Goal: Information Seeking & Learning: Learn about a topic

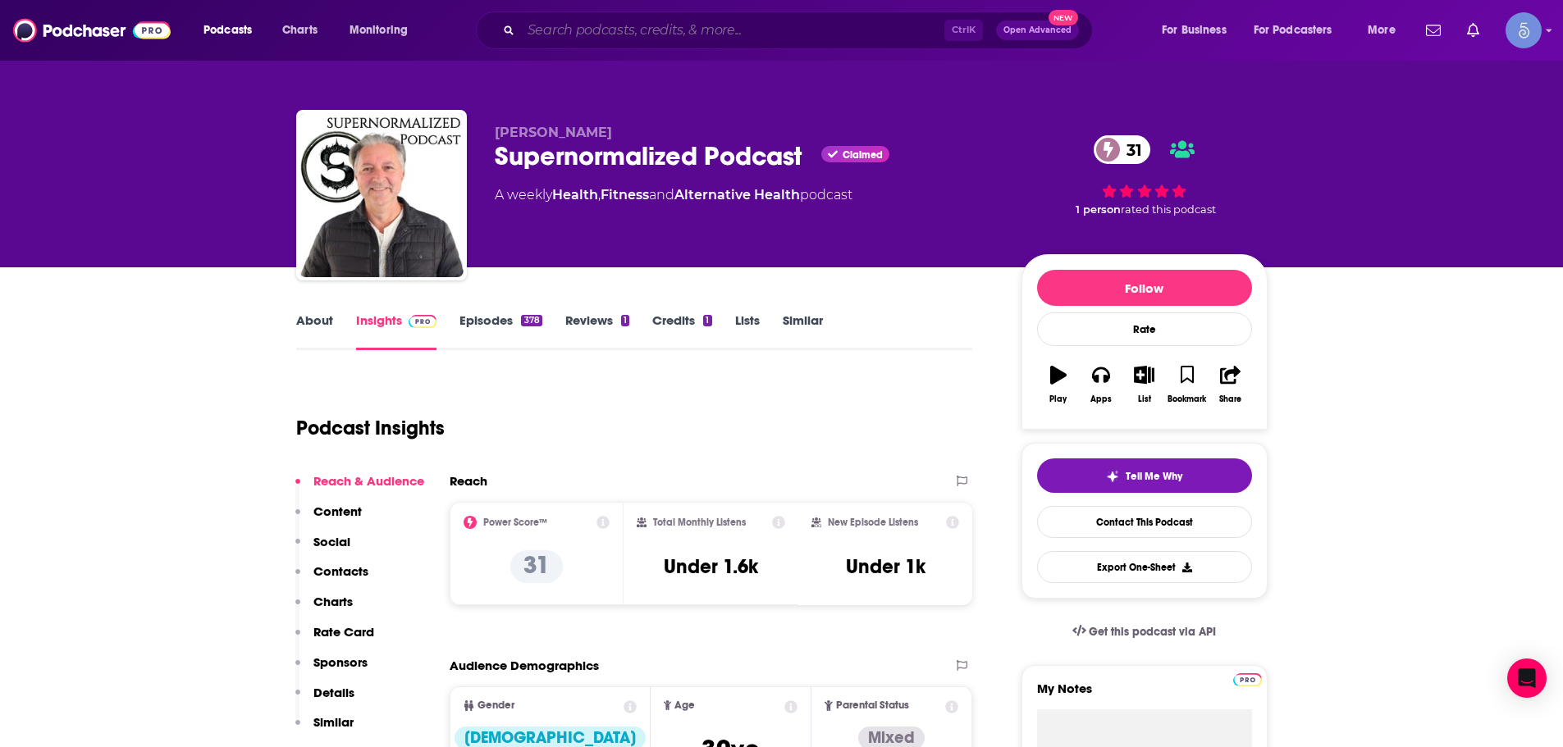
click at [557, 35] on input "Search podcasts, credits, & more..." at bounding box center [732, 30] width 423 height 26
drag, startPoint x: 0, startPoint y: 0, endPoint x: 557, endPoint y: 34, distance: 557.9
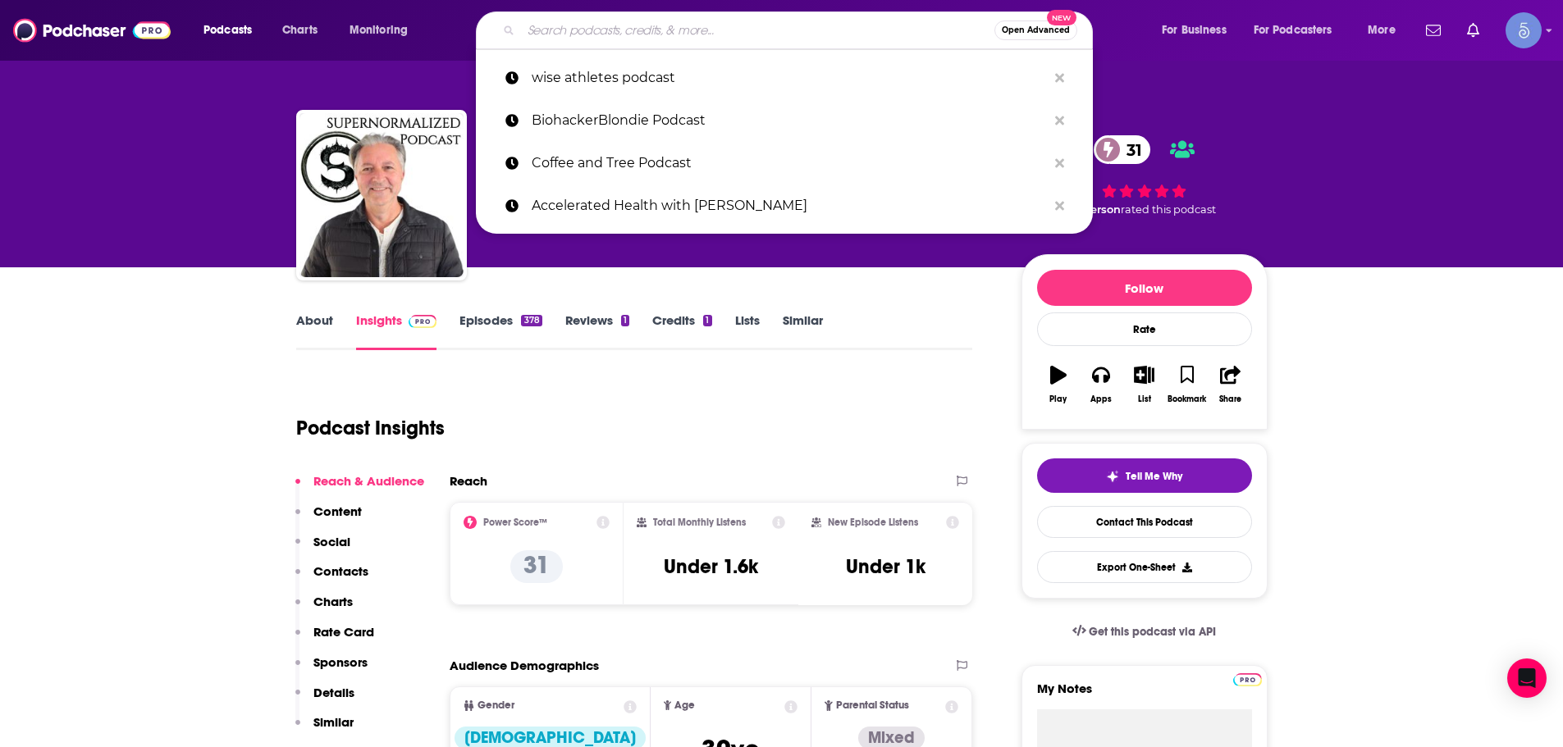
paste input "[PERSON_NAME] And Kat Live"
type input "[PERSON_NAME] And Kat Live"
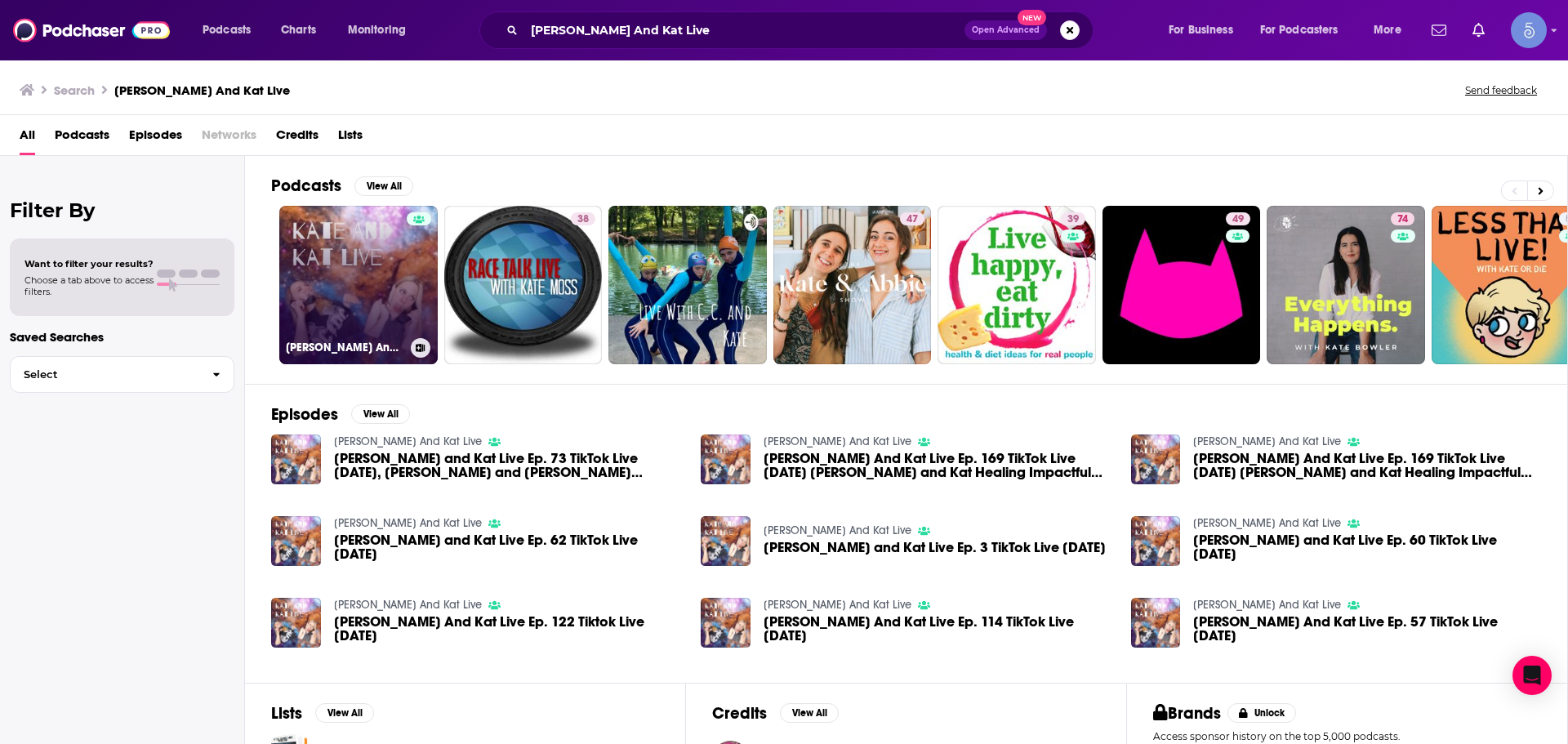
click at [423, 267] on div at bounding box center [418, 275] width 25 height 125
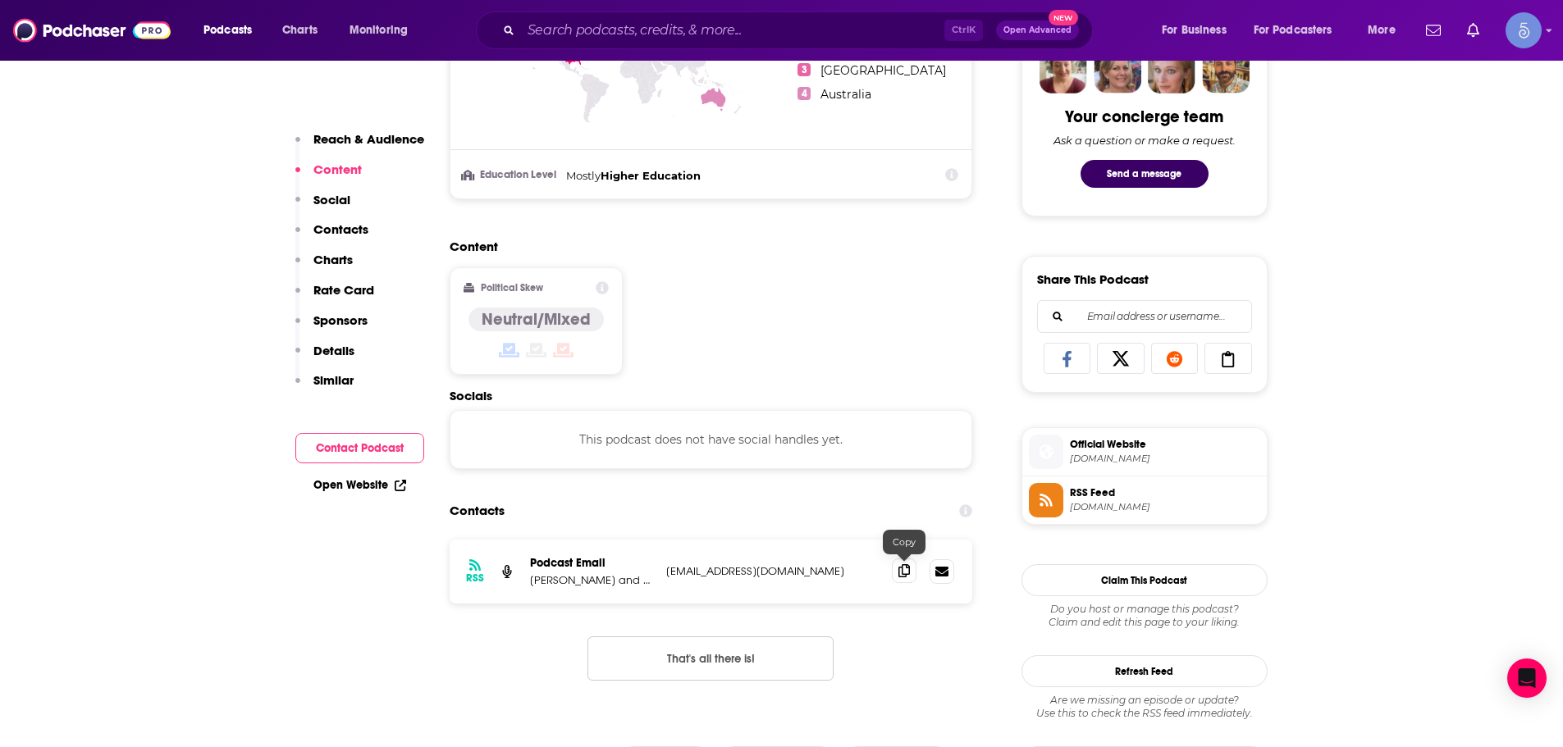
scroll to position [984, 0]
